Goal: Check status: Check status

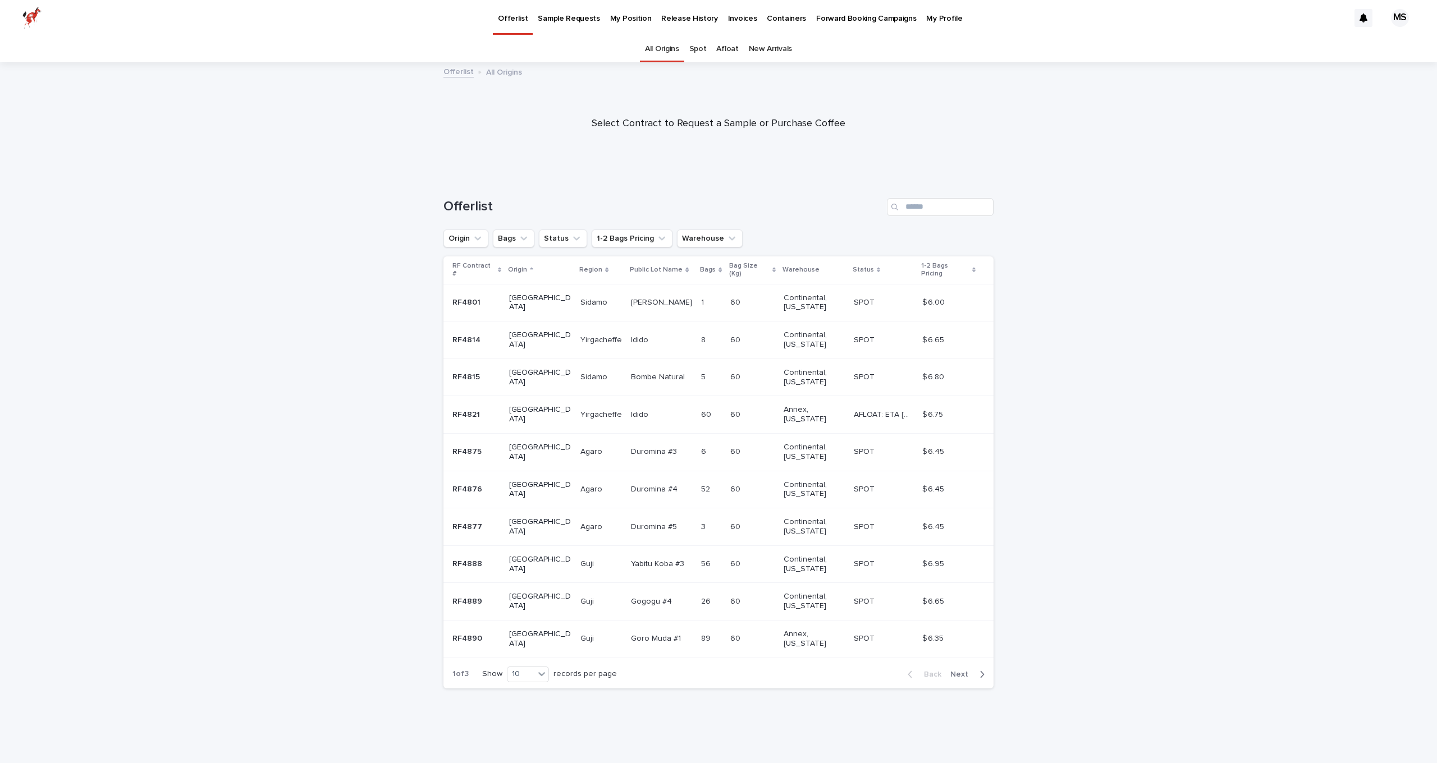
click at [563, 19] on p "Sample Requests" at bounding box center [569, 12] width 62 height 24
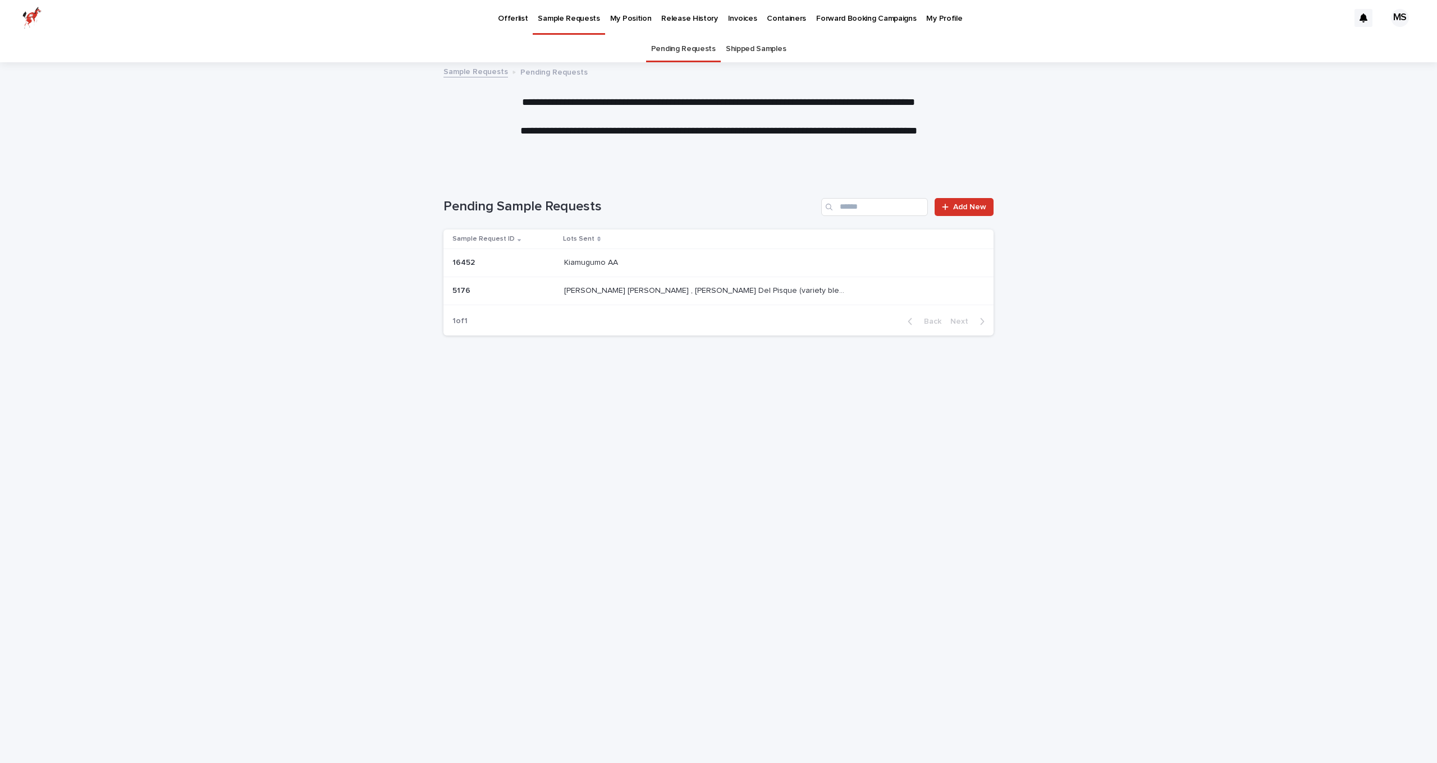
click at [749, 51] on link "Shipped Samples" at bounding box center [756, 49] width 60 height 26
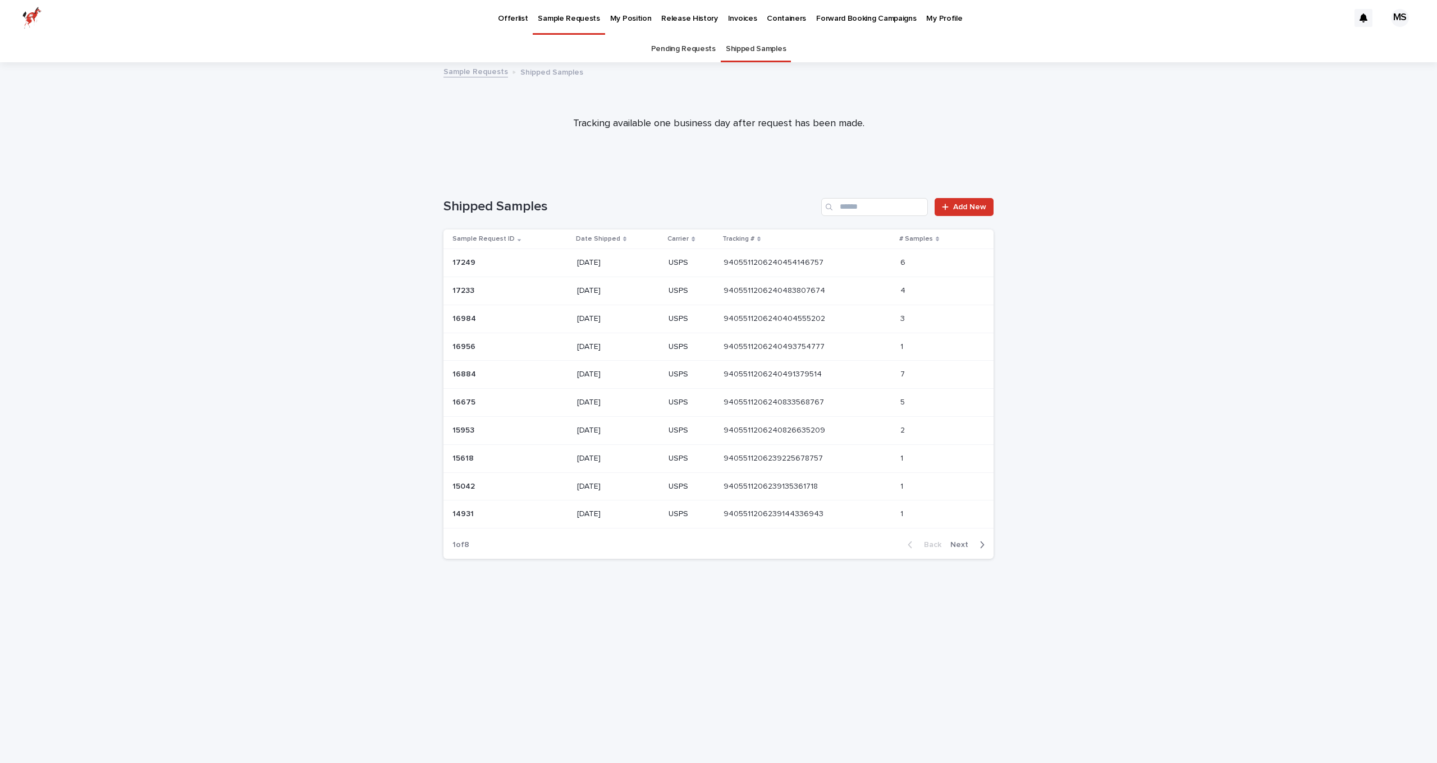
click at [644, 268] on div "[DATE]" at bounding box center [618, 263] width 83 height 19
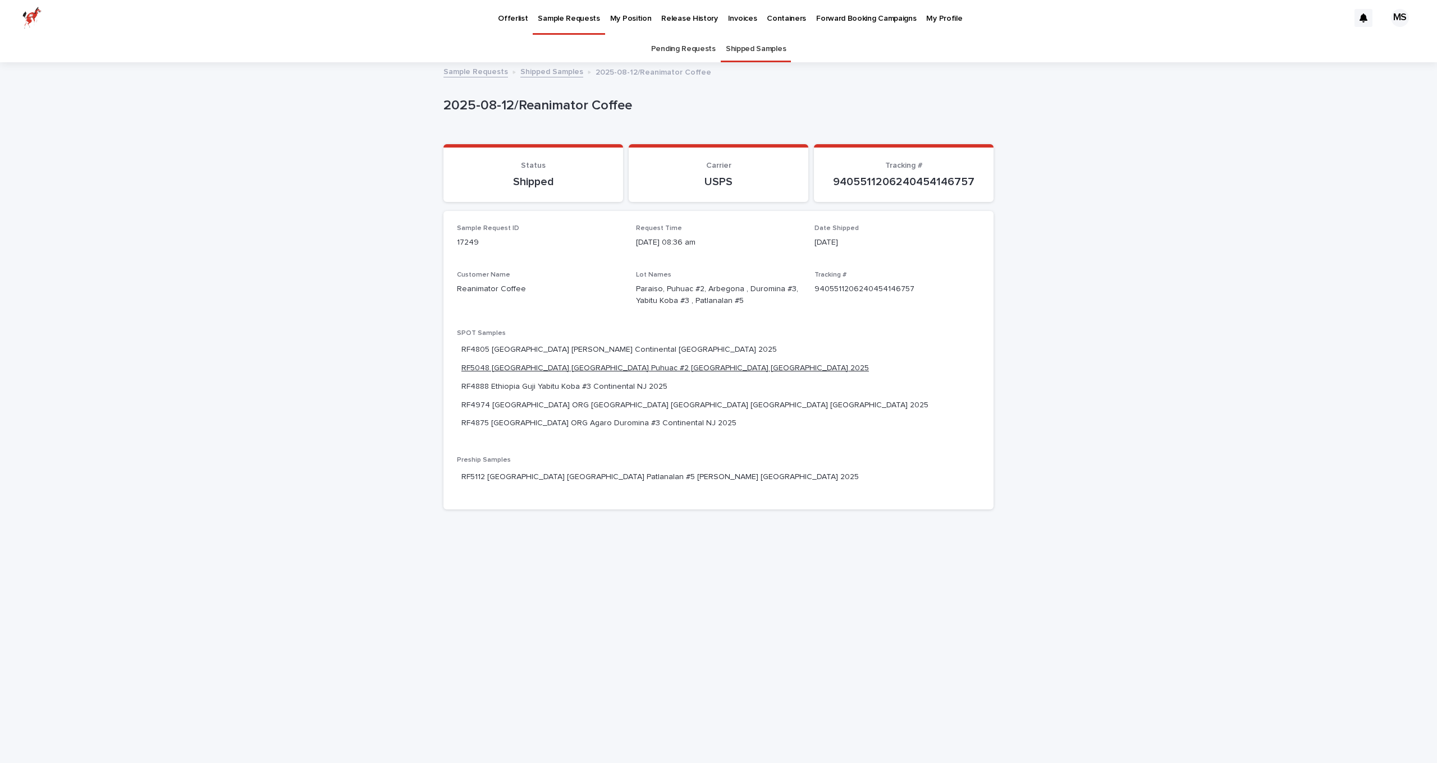
click at [785, 363] on link "RF5048 [GEOGRAPHIC_DATA] [GEOGRAPHIC_DATA] Puhuac #2 [GEOGRAPHIC_DATA] [GEOGRAP…" at bounding box center [665, 369] width 408 height 12
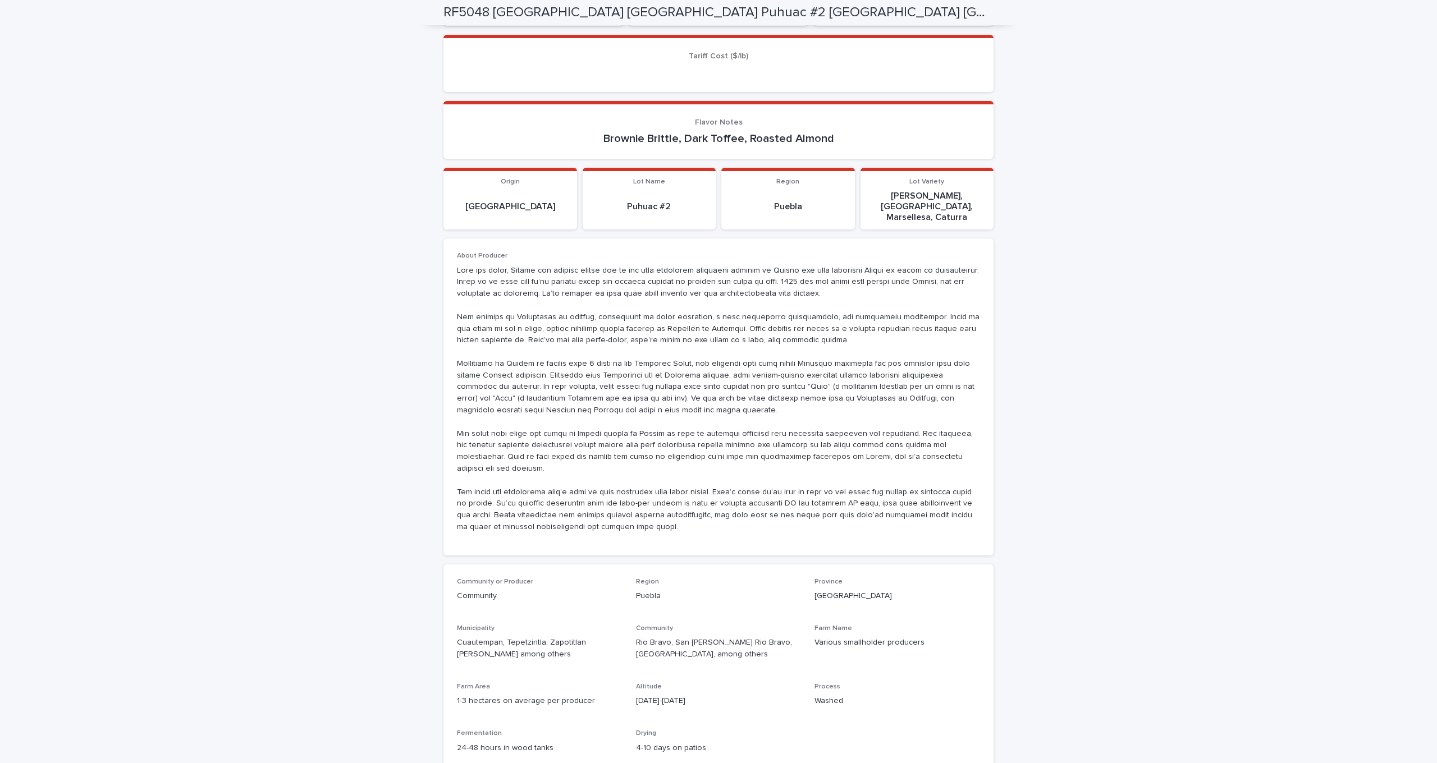
scroll to position [627, 0]
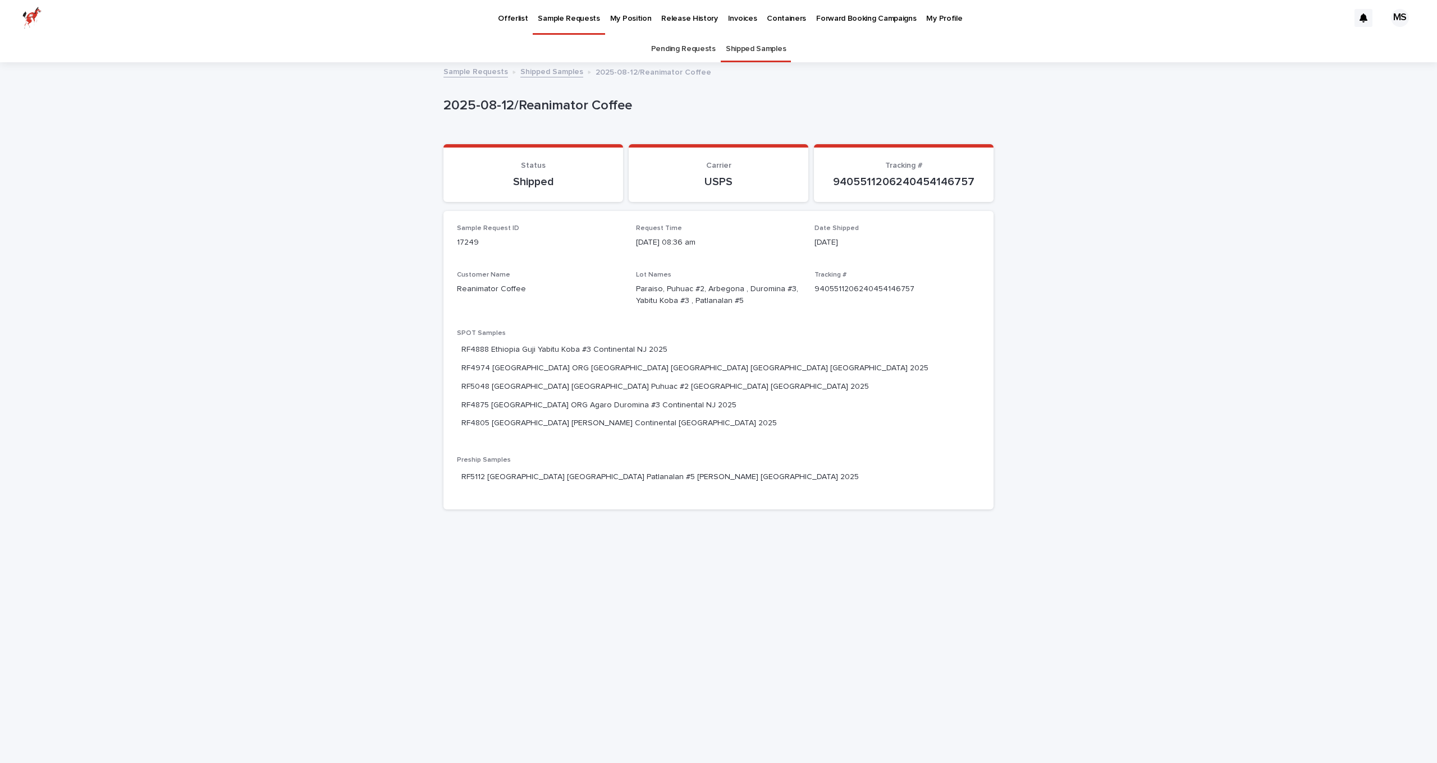
click at [728, 400] on link "RF4875 [GEOGRAPHIC_DATA] ORG Agaro Duromina #3 Continental NJ 2025" at bounding box center [598, 406] width 275 height 12
click at [610, 344] on link "RF4974 [GEOGRAPHIC_DATA] ORG [GEOGRAPHIC_DATA] [GEOGRAPHIC_DATA] [GEOGRAPHIC_DA…" at bounding box center [694, 350] width 467 height 12
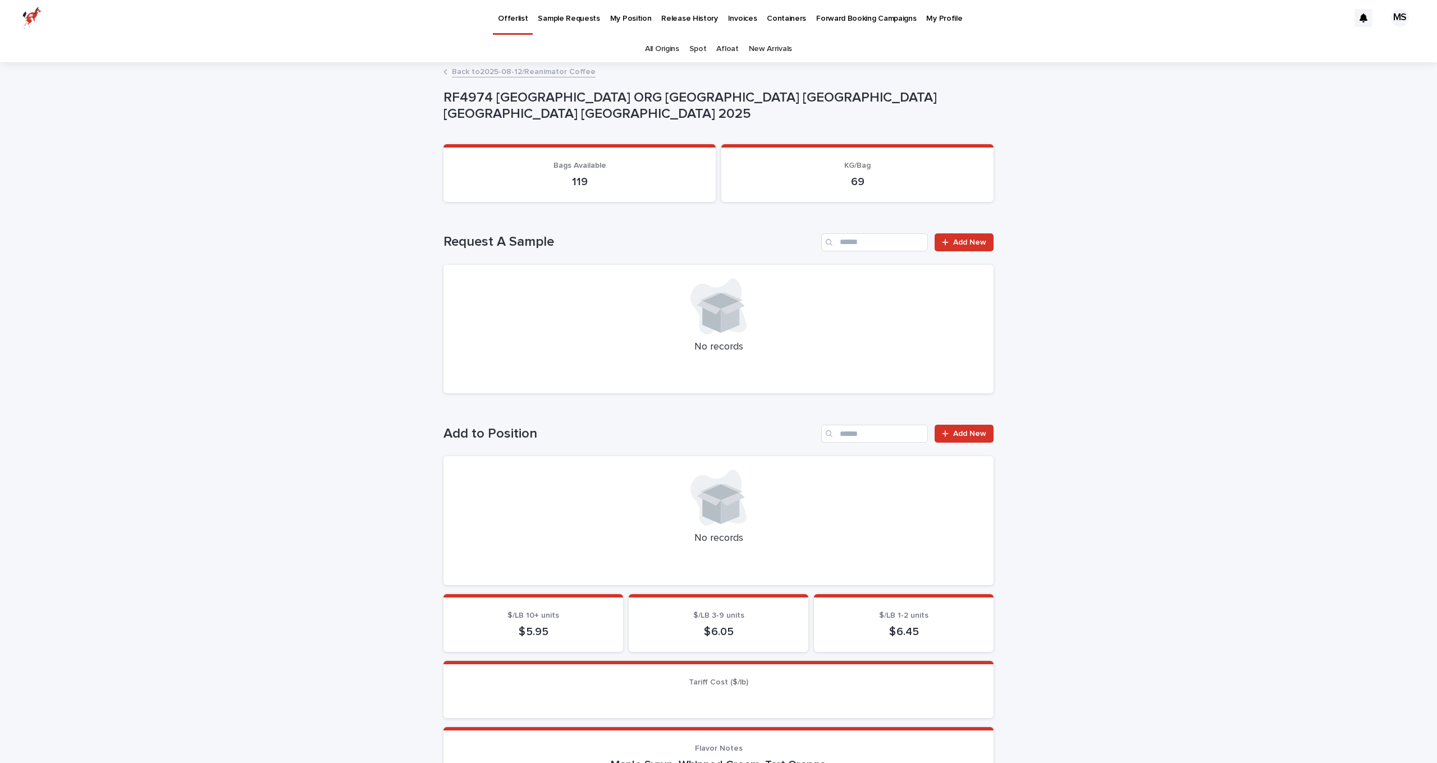
click at [614, 20] on p "My Position" at bounding box center [631, 12] width 42 height 24
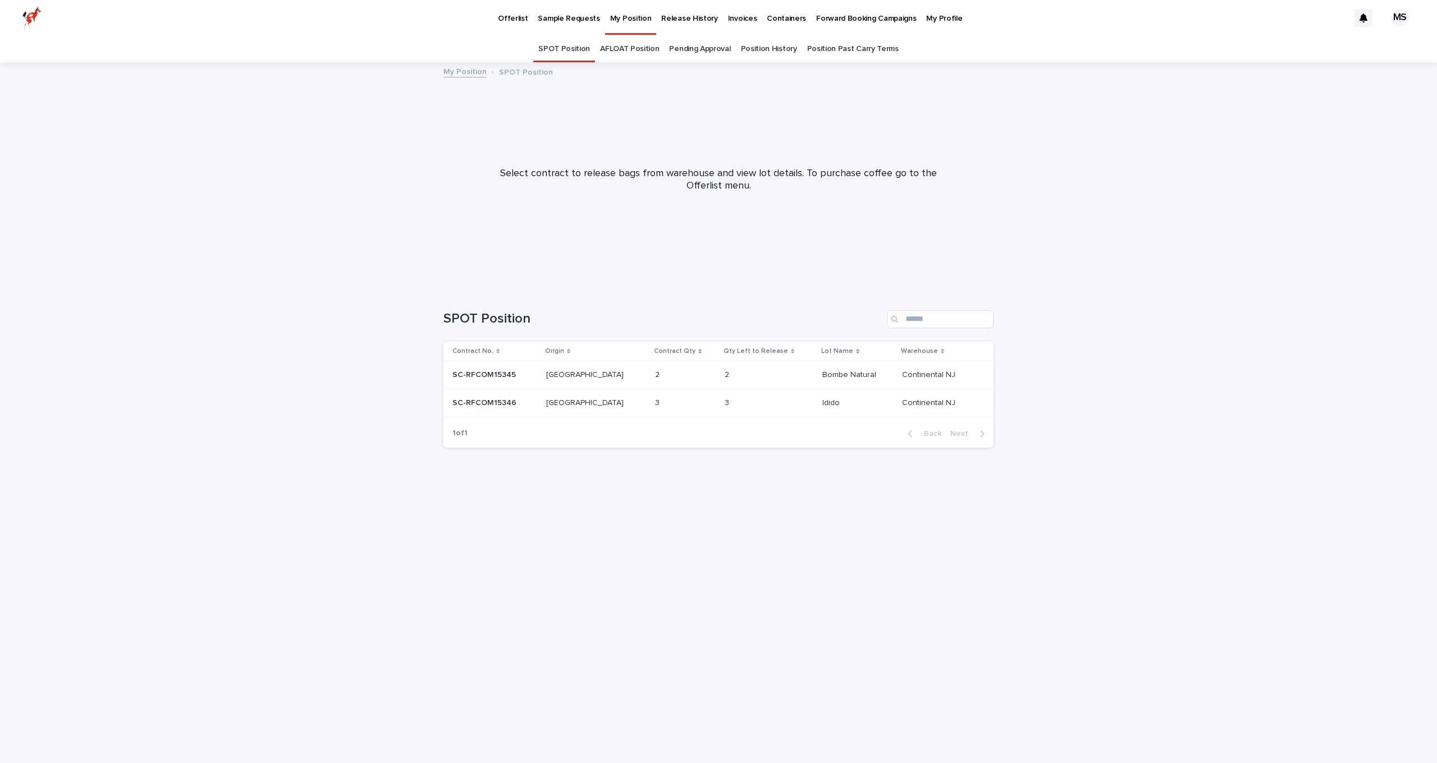
click at [763, 55] on link "Position History" at bounding box center [769, 49] width 56 height 26
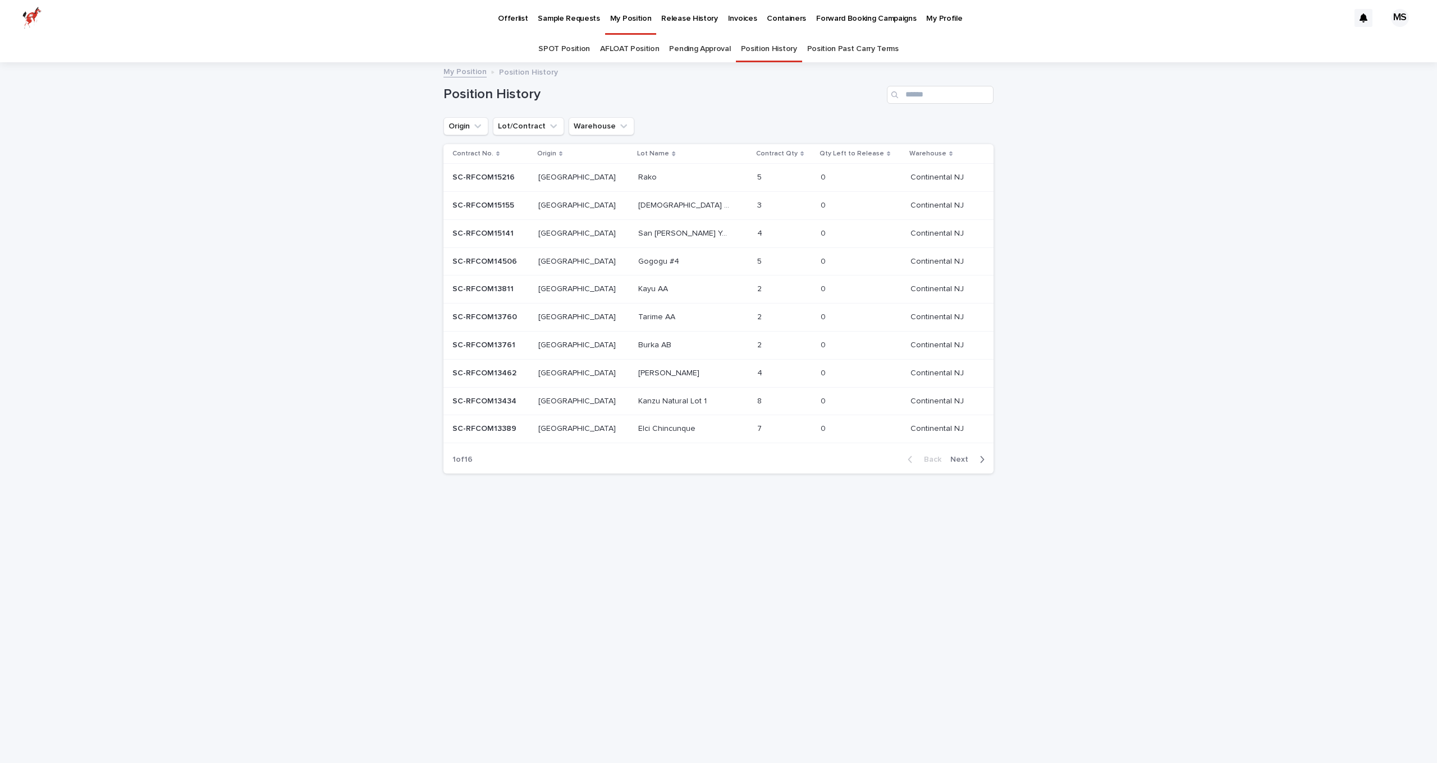
click at [650, 236] on div "San [PERSON_NAME] Yogondoy #3 San [PERSON_NAME] Yogondoy #3" at bounding box center [693, 234] width 110 height 19
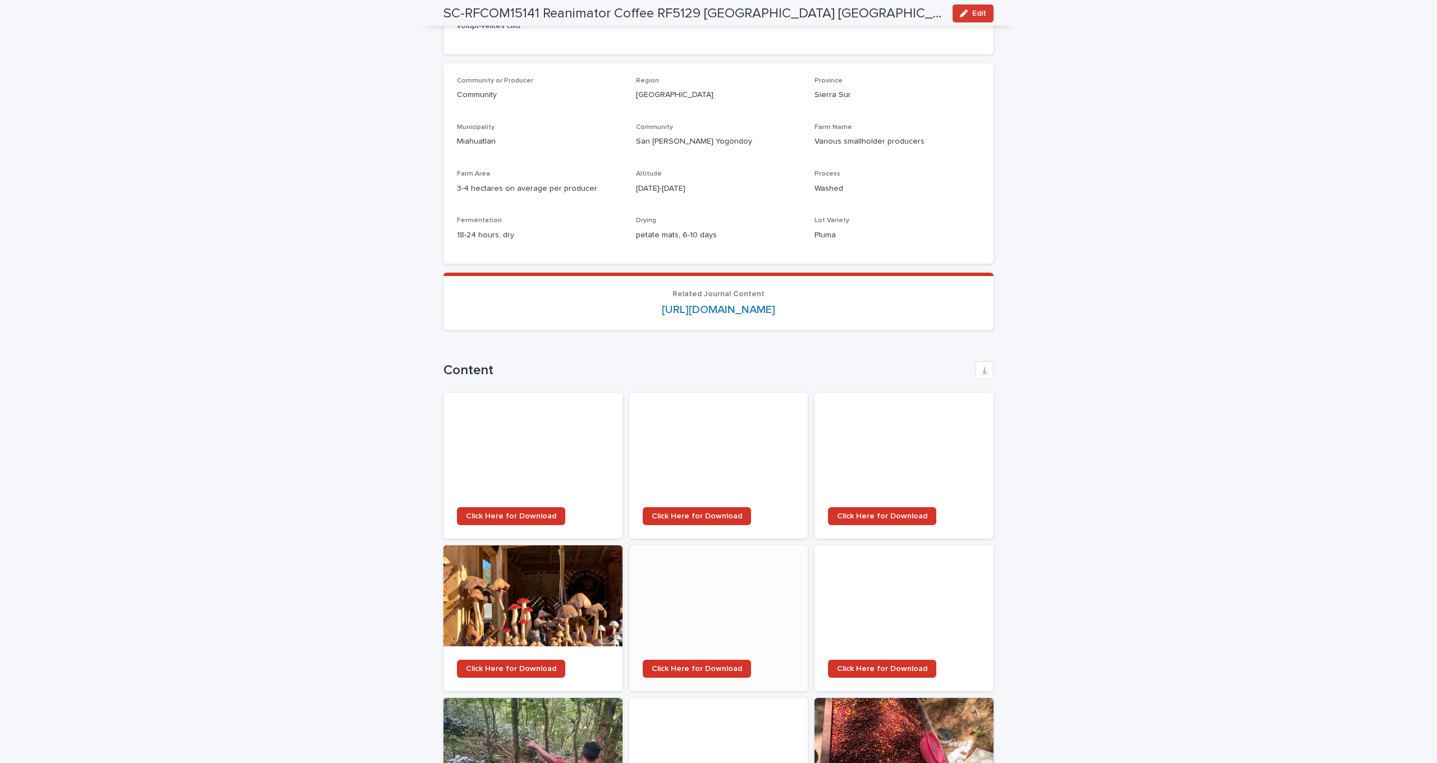
scroll to position [994, 0]
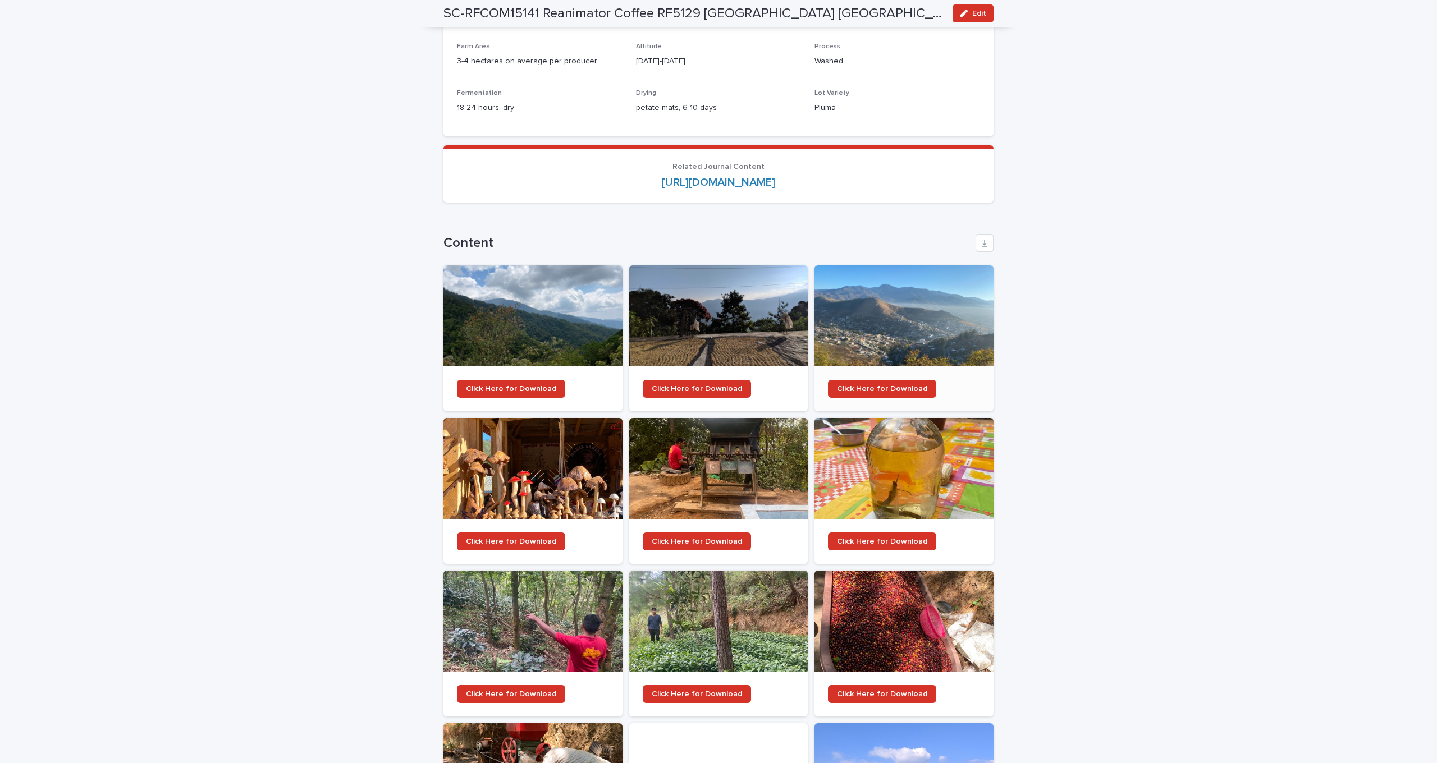
click at [926, 266] on div at bounding box center [904, 316] width 179 height 101
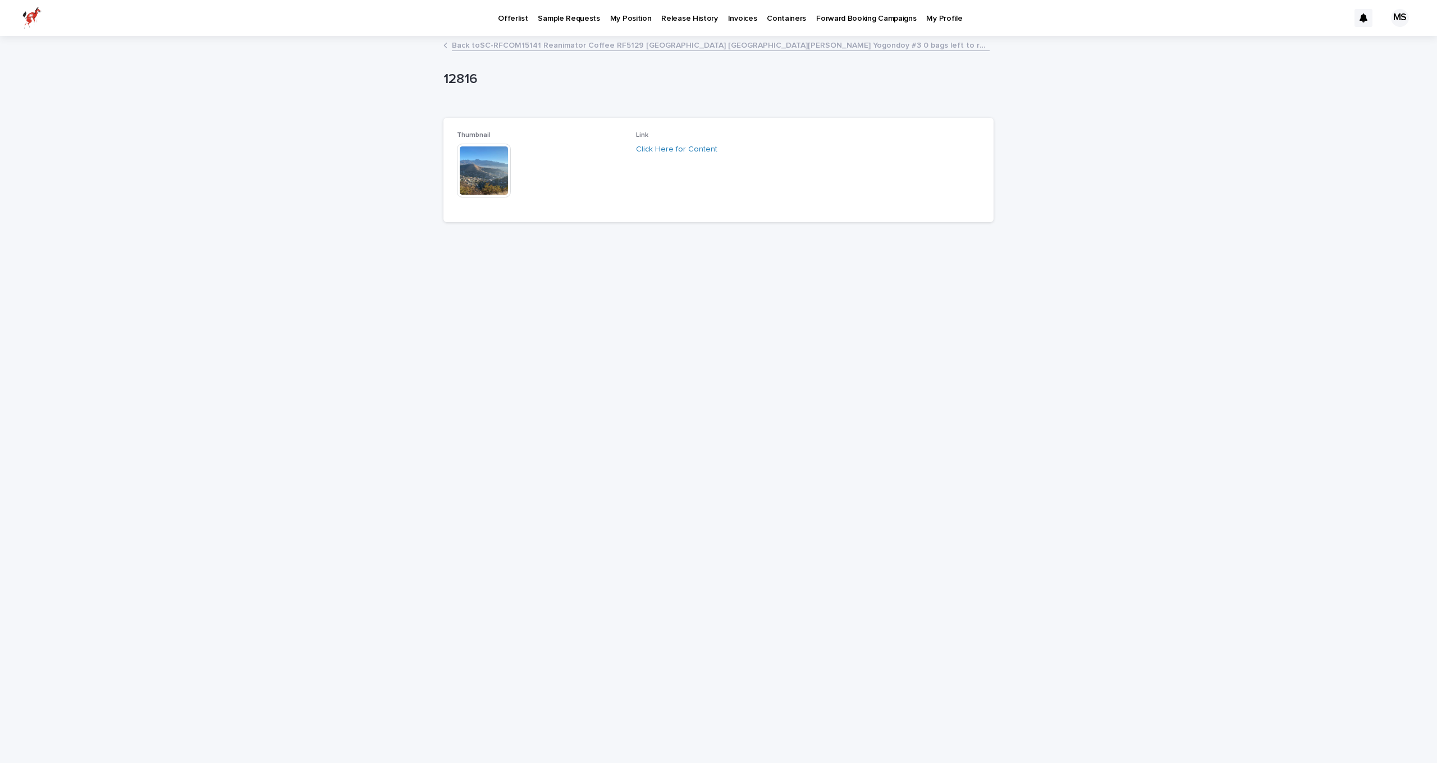
drag, startPoint x: 512, startPoint y: 162, endPoint x: 503, endPoint y: 162, distance: 9.0
click at [511, 162] on div at bounding box center [485, 171] width 56 height 54
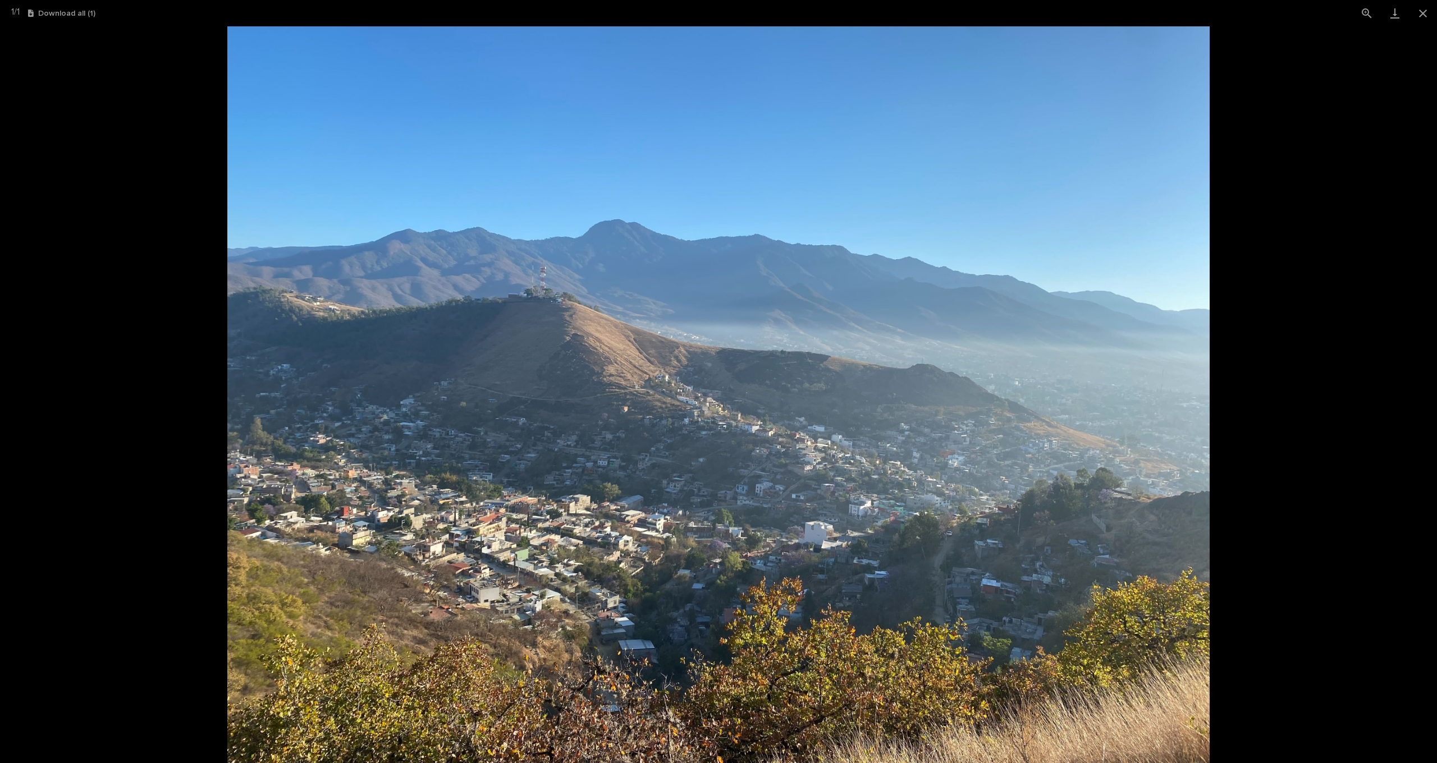
click at [107, 190] on picture at bounding box center [718, 394] width 1437 height 737
drag, startPoint x: 1421, startPoint y: 12, endPoint x: 1387, endPoint y: 24, distance: 36.7
click at [1421, 12] on button "Close gallery" at bounding box center [1423, 13] width 28 height 26
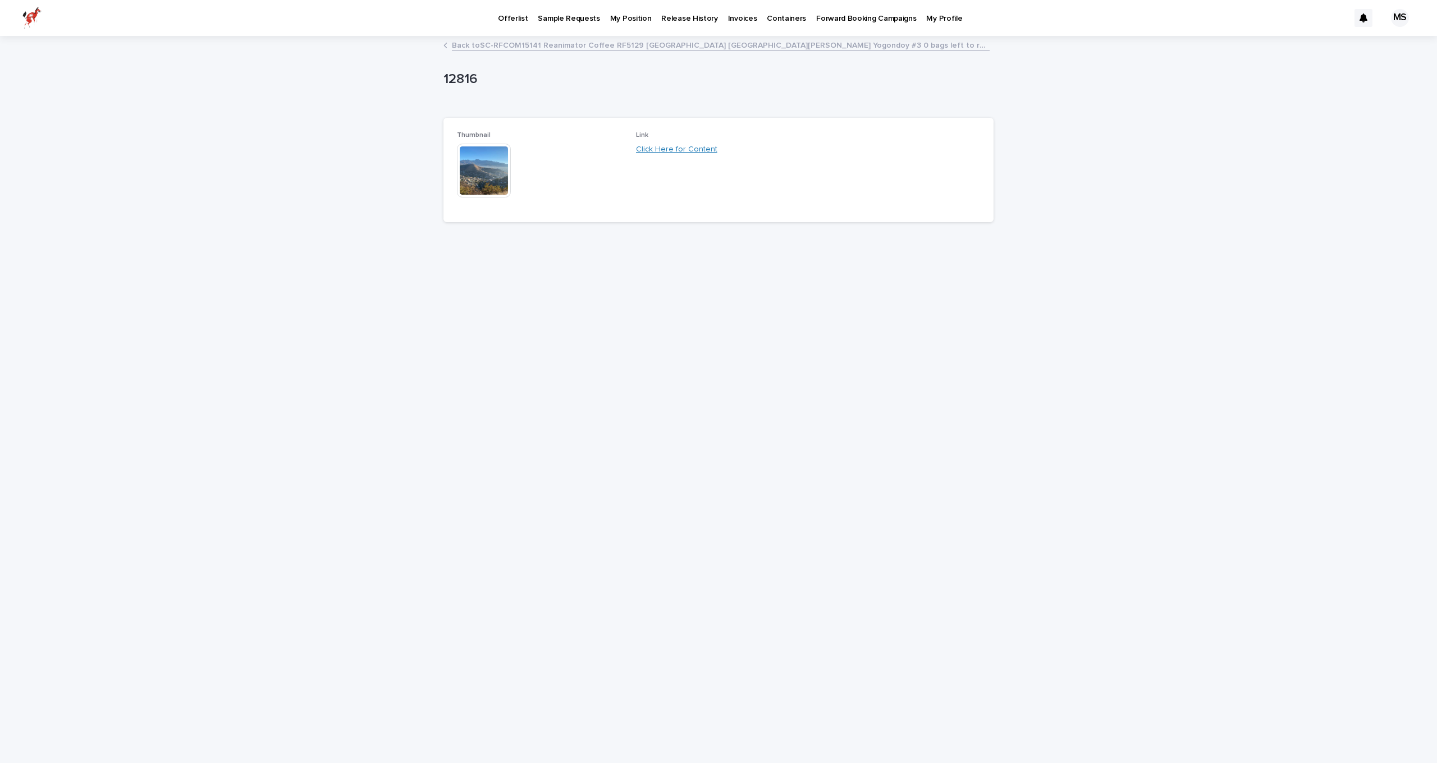
click at [678, 151] on link "Click Here for Content" at bounding box center [676, 149] width 81 height 8
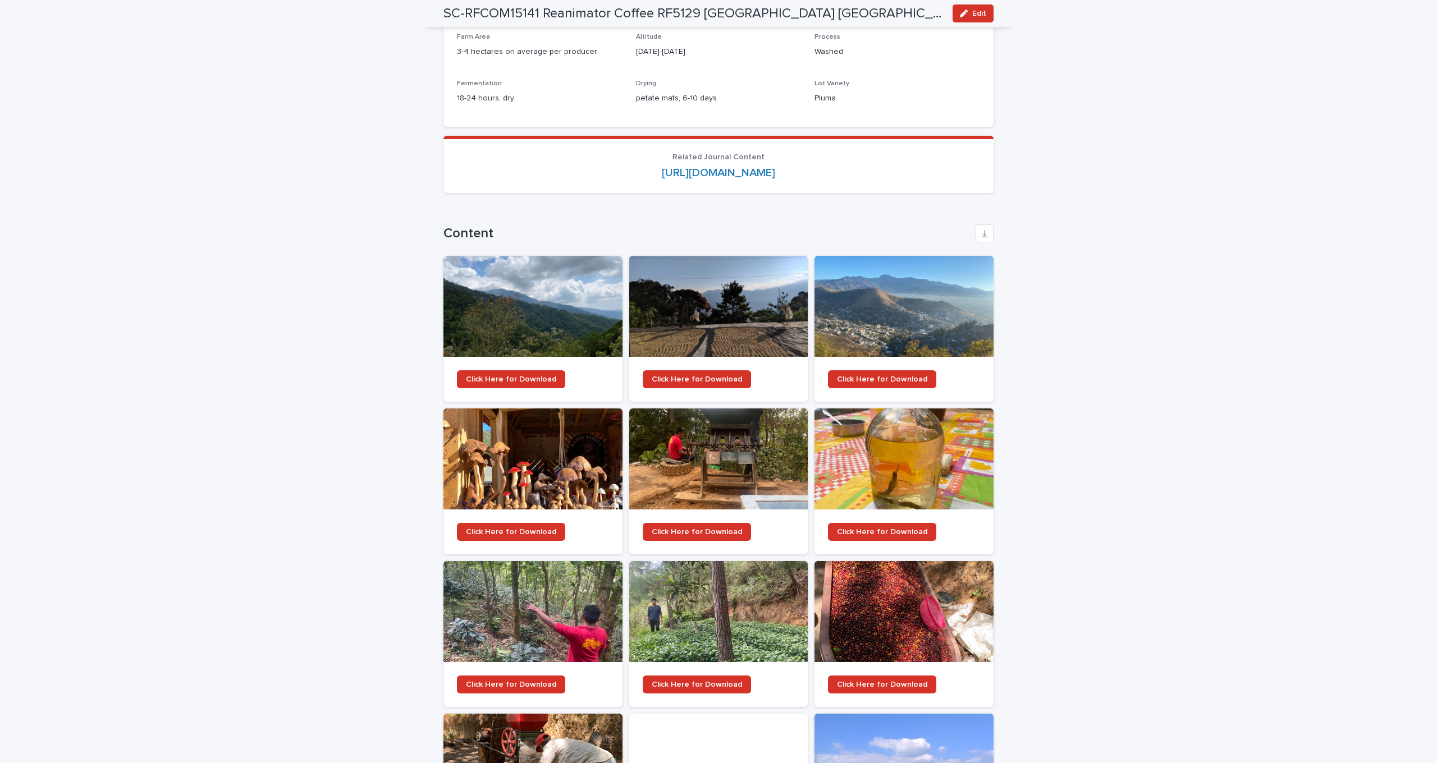
scroll to position [1004, 0]
click at [862, 561] on div at bounding box center [904, 611] width 179 height 101
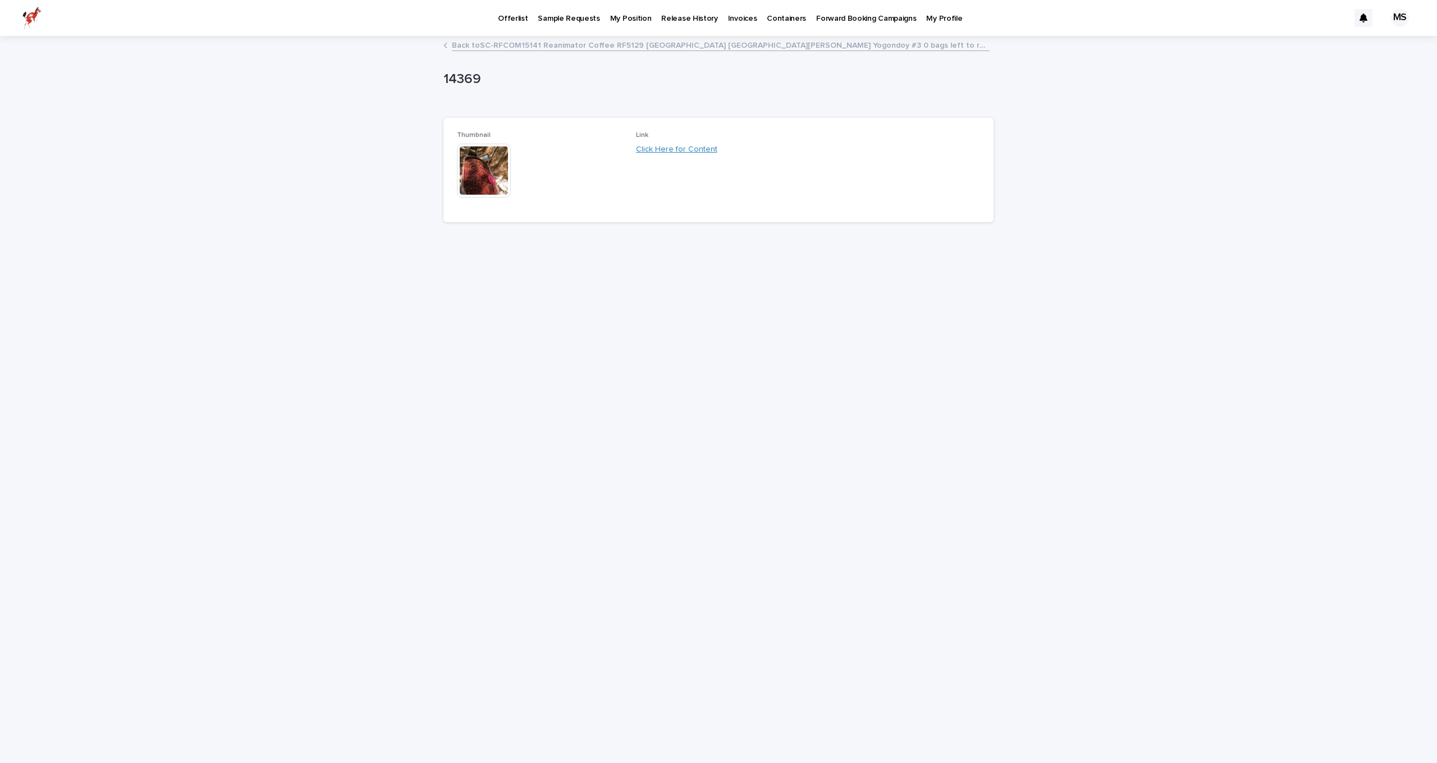
click at [650, 152] on link "Click Here for Content" at bounding box center [676, 149] width 81 height 8
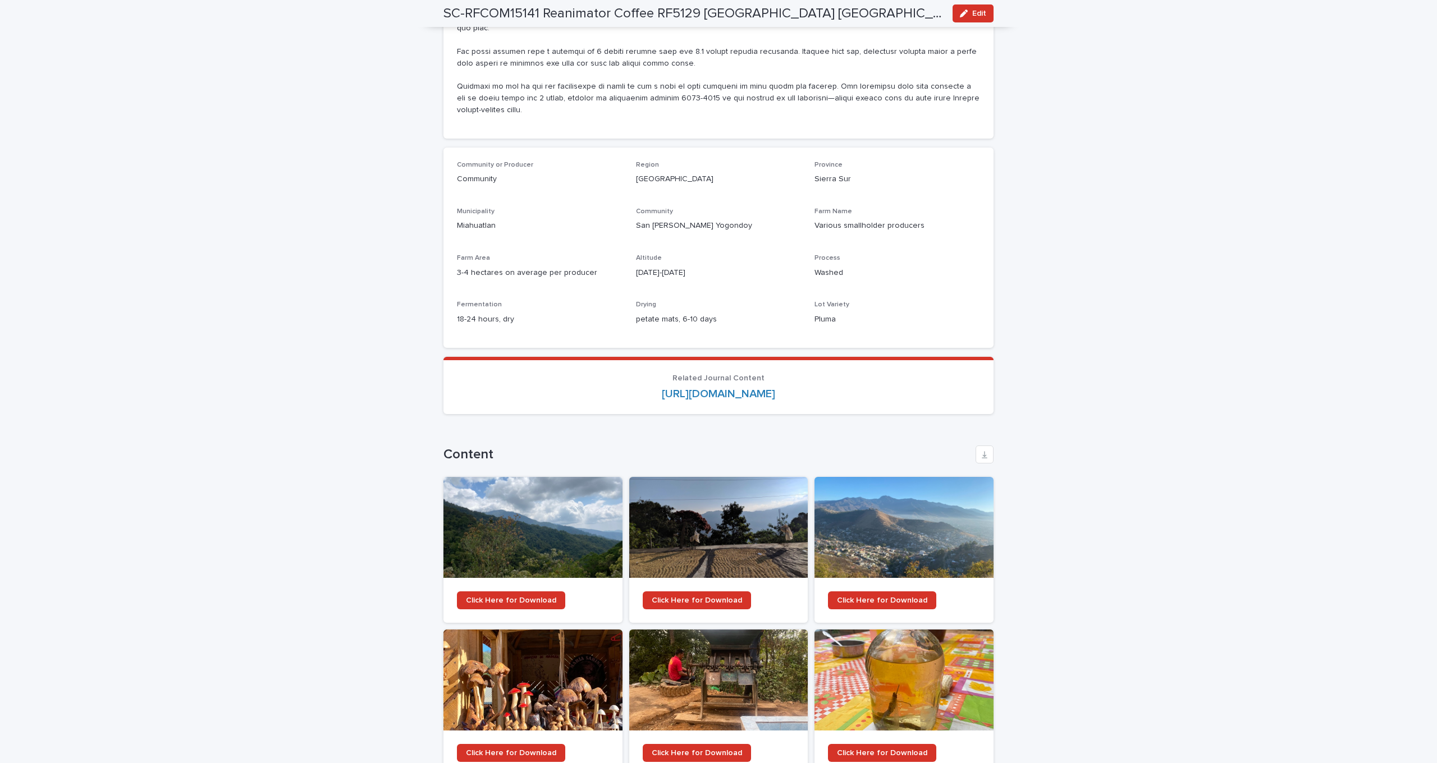
scroll to position [783, 0]
click at [601, 477] on div at bounding box center [533, 527] width 179 height 101
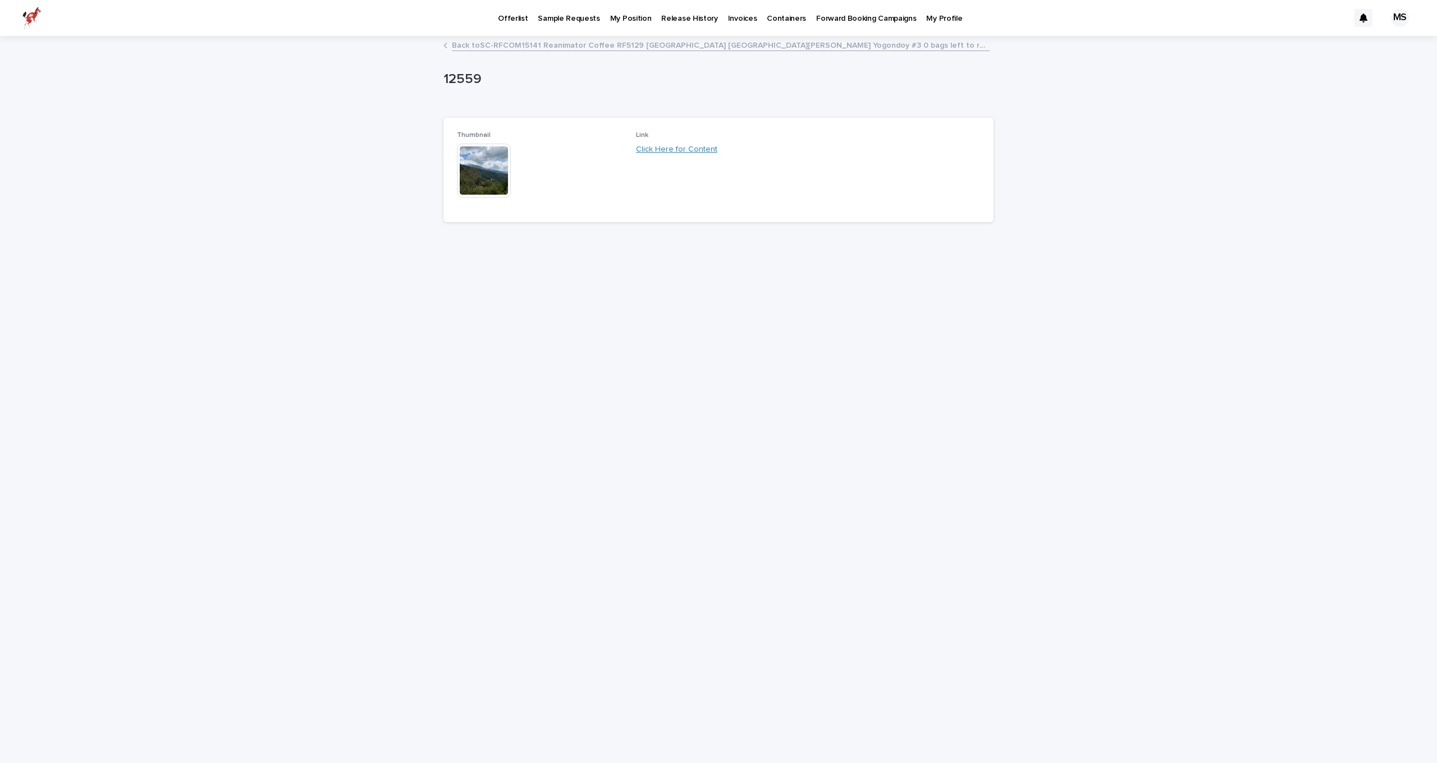
click at [676, 145] on link "Click Here for Content" at bounding box center [676, 149] width 81 height 8
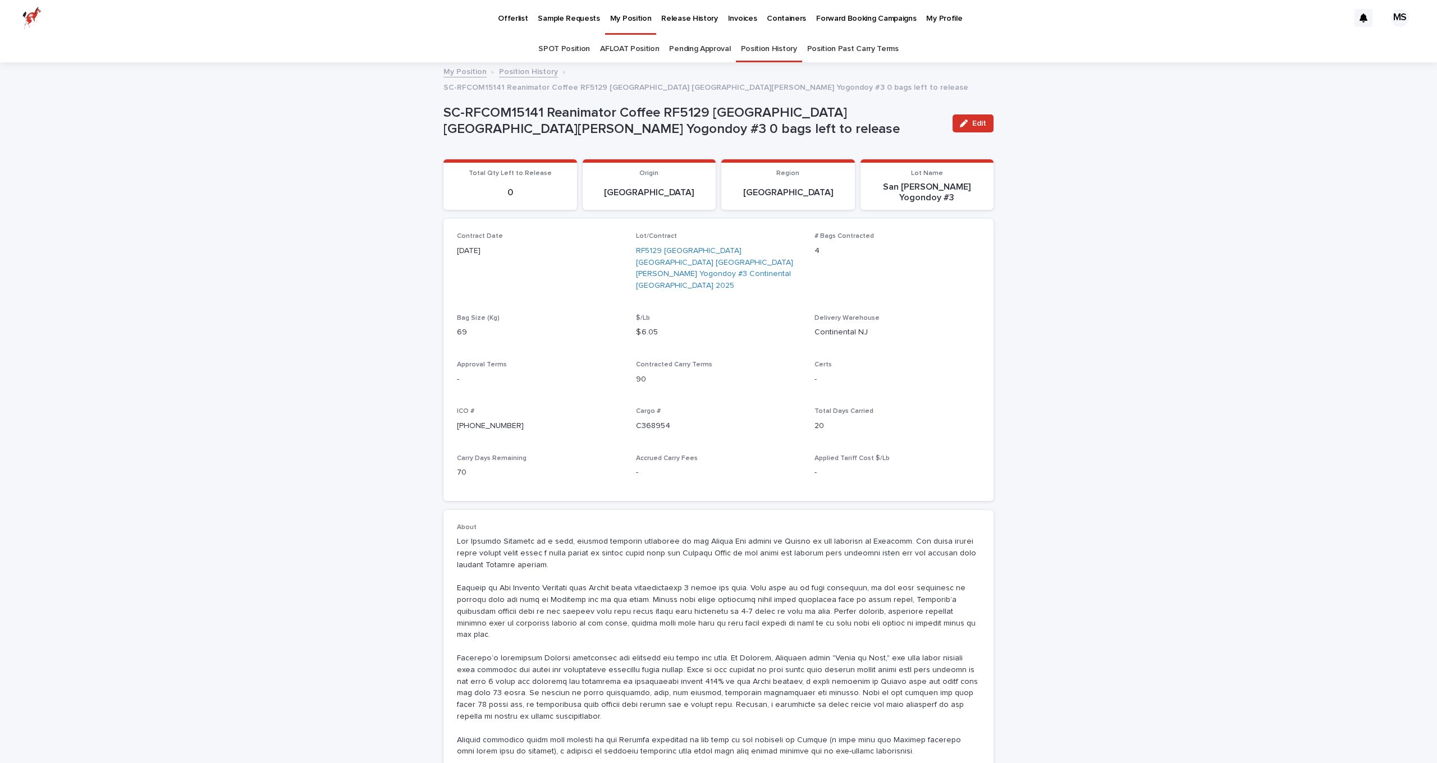
scroll to position [36, 0]
